Goal: Information Seeking & Learning: Learn about a topic

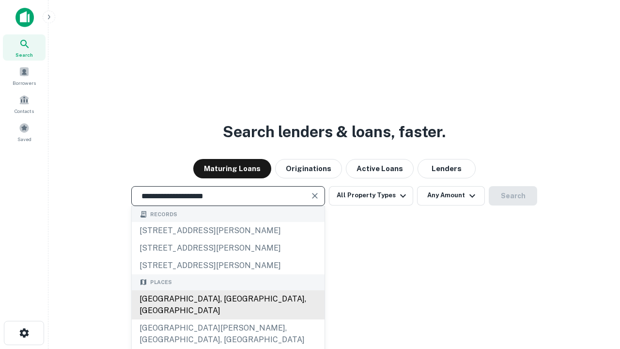
click at [228, 319] on div "[GEOGRAPHIC_DATA], [GEOGRAPHIC_DATA], [GEOGRAPHIC_DATA]" at bounding box center [228, 304] width 193 height 29
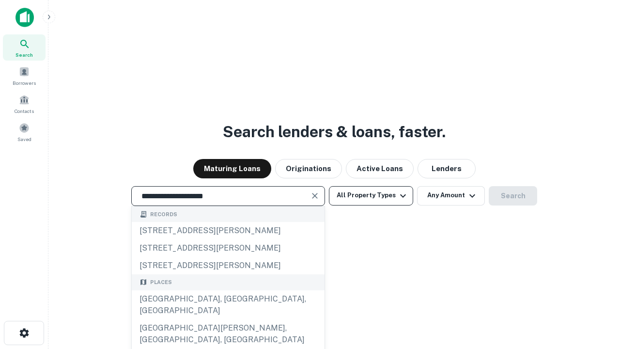
type input "**********"
click at [371, 195] on button "All Property Types" at bounding box center [371, 195] width 84 height 19
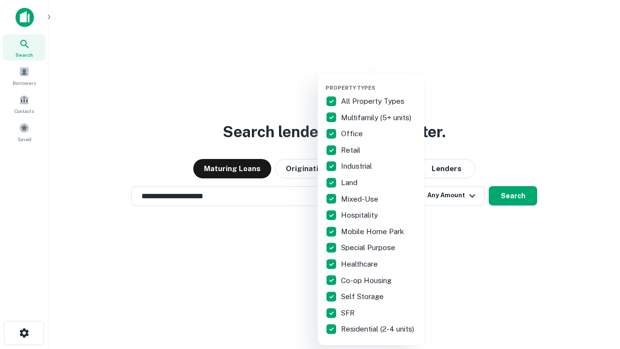
click at [379, 81] on button "button" at bounding box center [379, 81] width 107 height 0
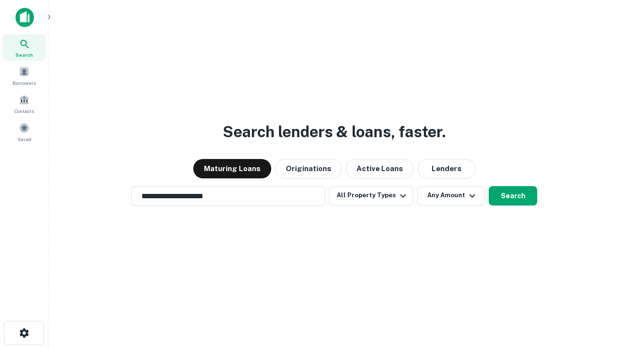
scroll to position [6, 117]
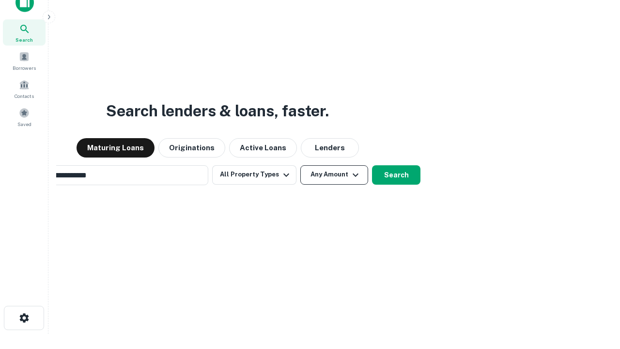
click at [300, 165] on button "Any Amount" at bounding box center [334, 174] width 68 height 19
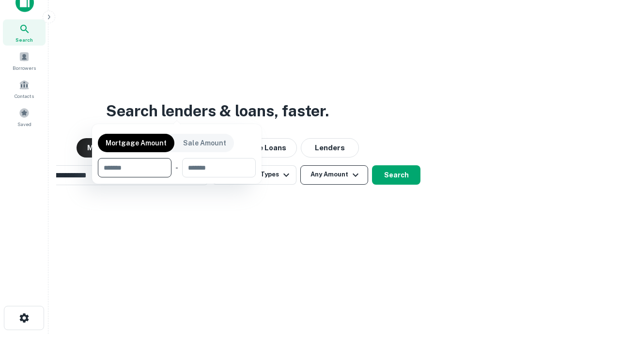
scroll to position [16, 0]
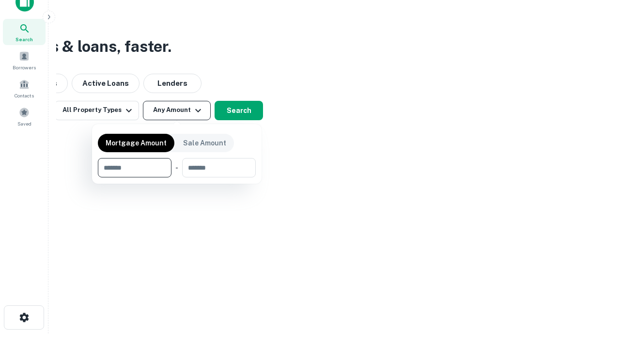
type input "*******"
click at [177, 177] on button "button" at bounding box center [177, 177] width 158 height 0
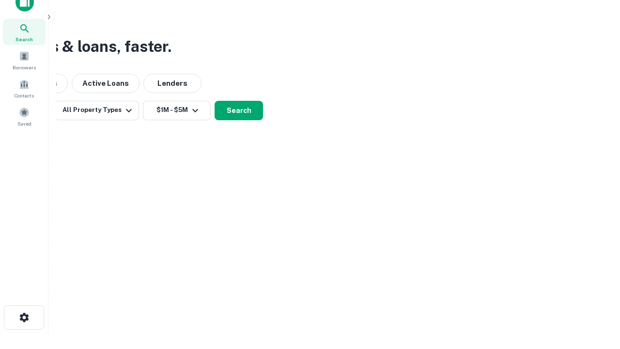
scroll to position [6, 179]
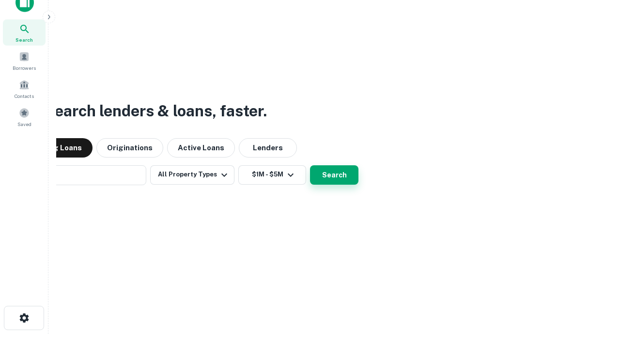
click at [310, 165] on button "Search" at bounding box center [334, 174] width 48 height 19
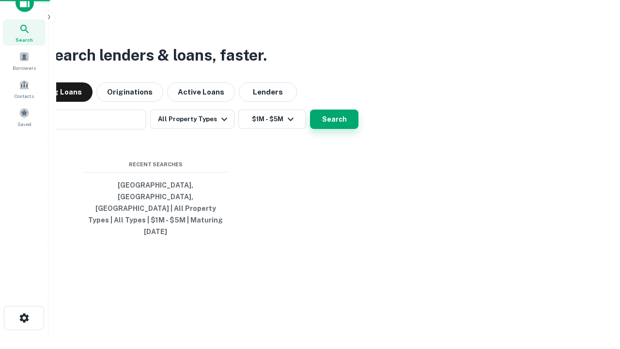
scroll to position [26, 274]
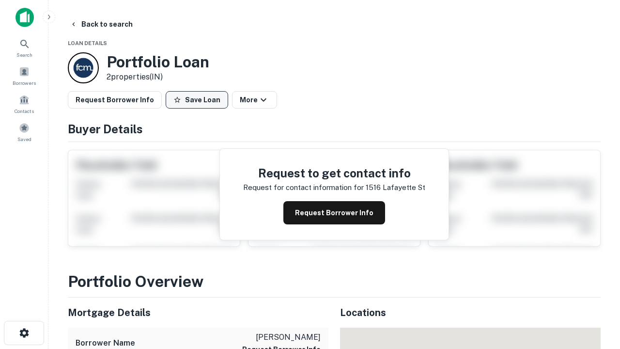
click at [197, 100] on button "Save Loan" at bounding box center [197, 99] width 63 height 17
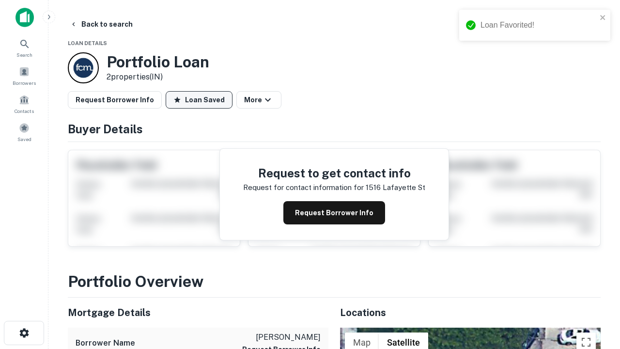
click at [199, 100] on button "Loan Saved" at bounding box center [199, 99] width 67 height 17
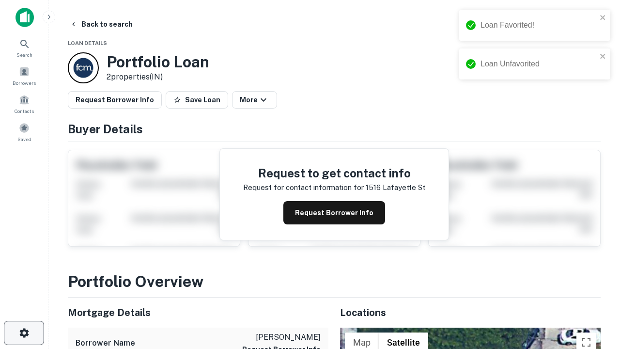
click at [24, 333] on icon "button" at bounding box center [24, 333] width 12 height 12
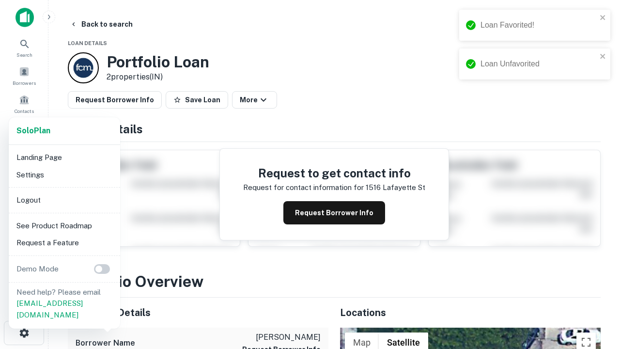
click at [64, 200] on li "Logout" at bounding box center [65, 199] width 104 height 17
